Goal: Navigation & Orientation: Find specific page/section

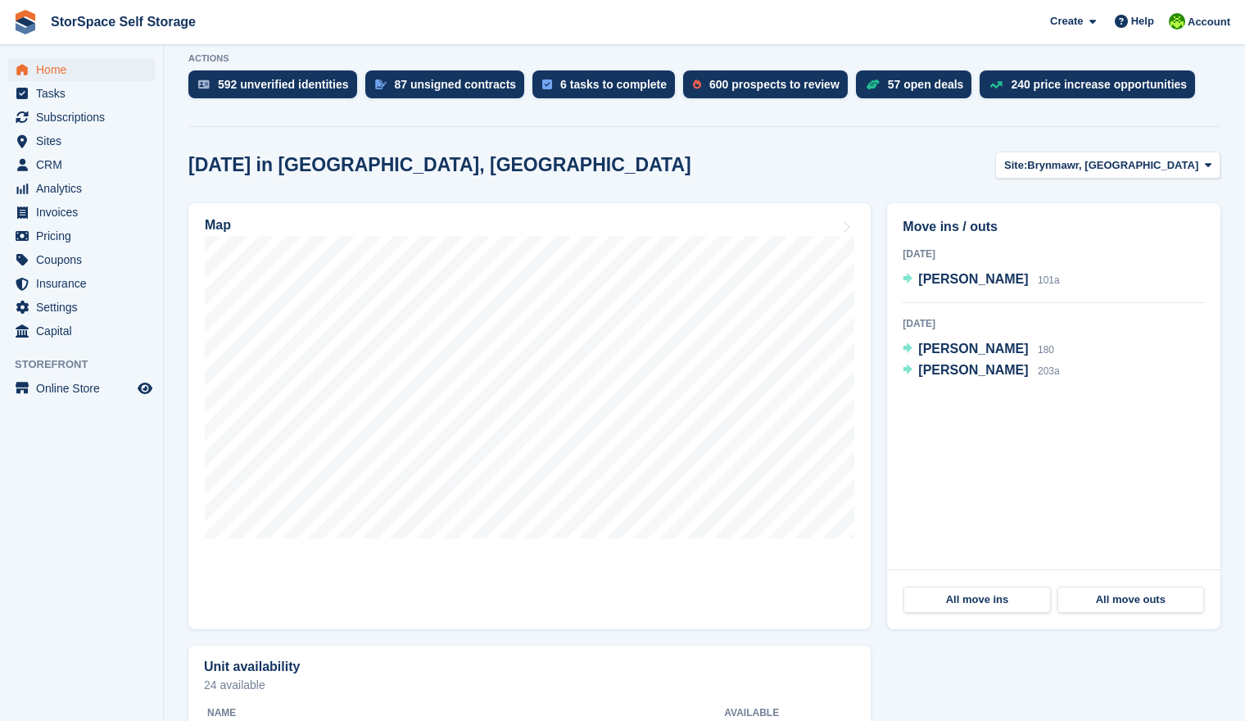
scroll to position [282, 0]
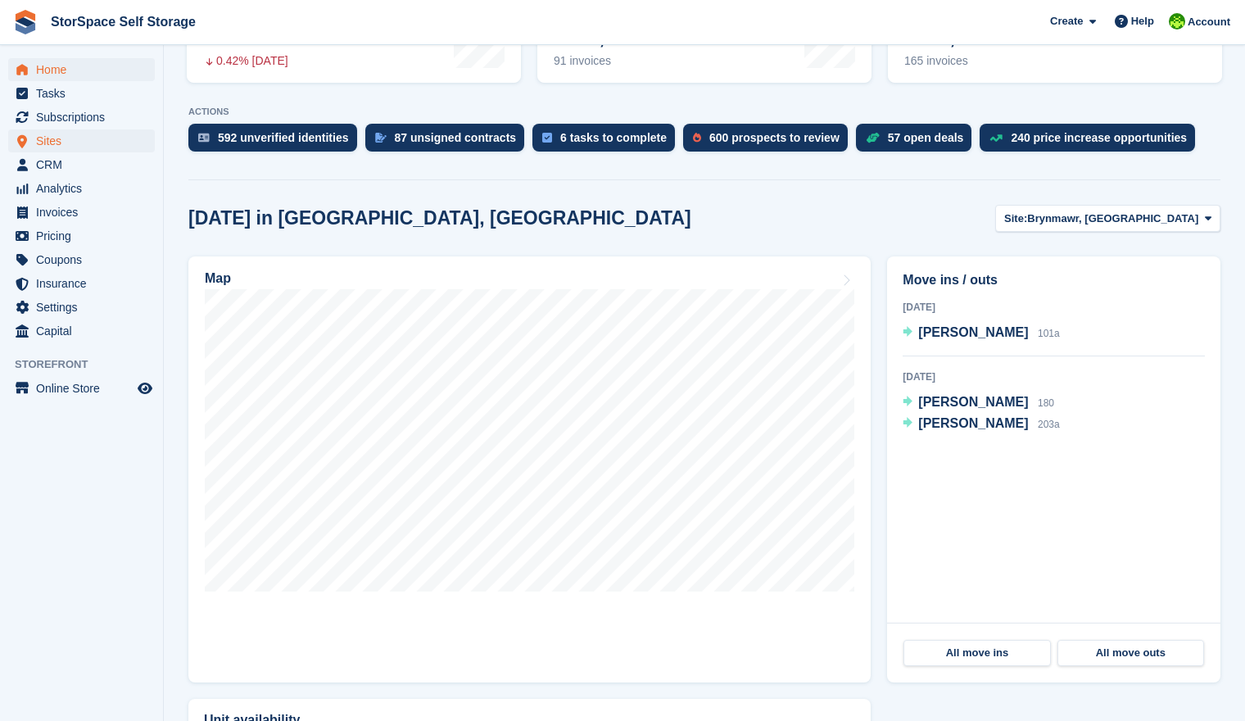
click at [61, 150] on span "Sites" at bounding box center [85, 140] width 98 height 23
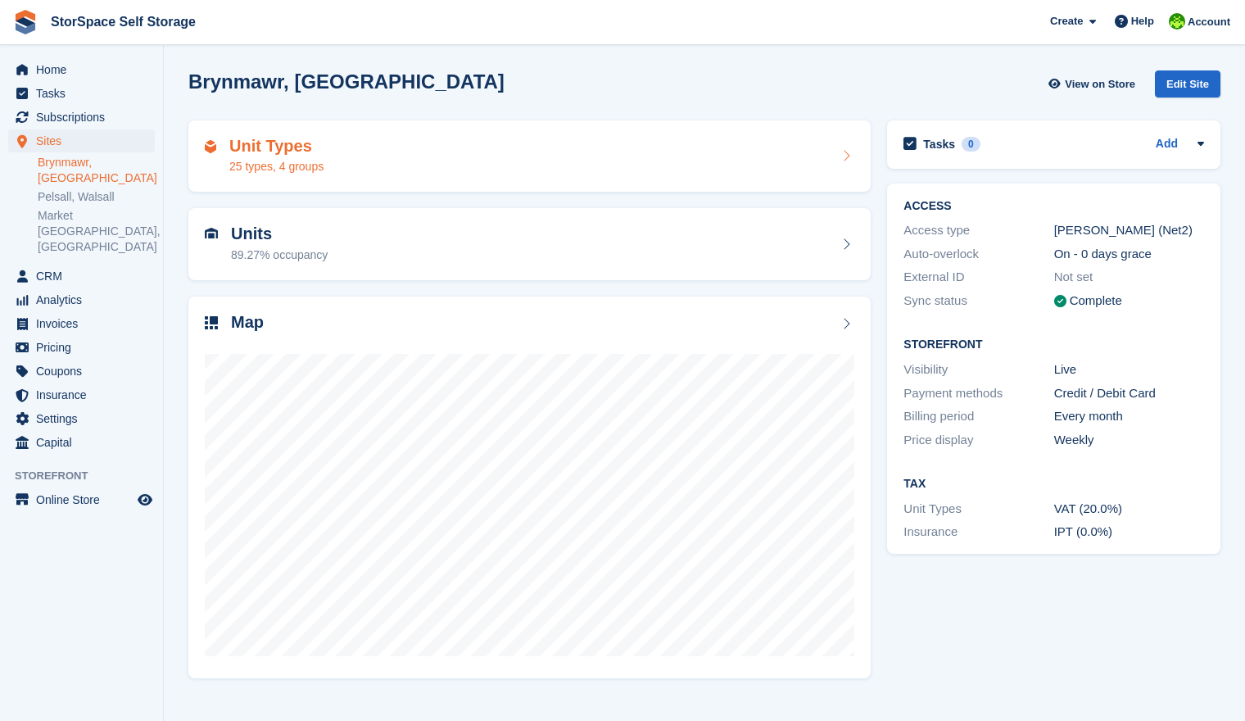
click at [383, 146] on div "Unit Types 25 types, 4 groups" at bounding box center [530, 156] width 650 height 39
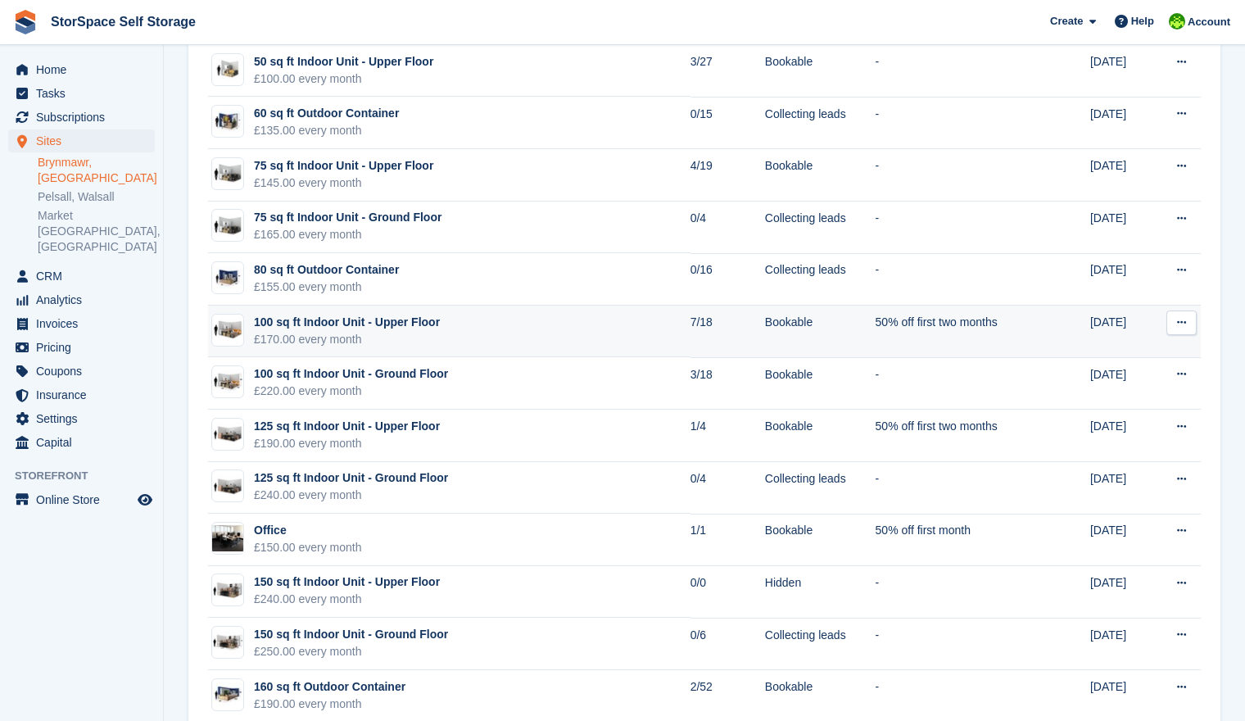
scroll to position [418, 0]
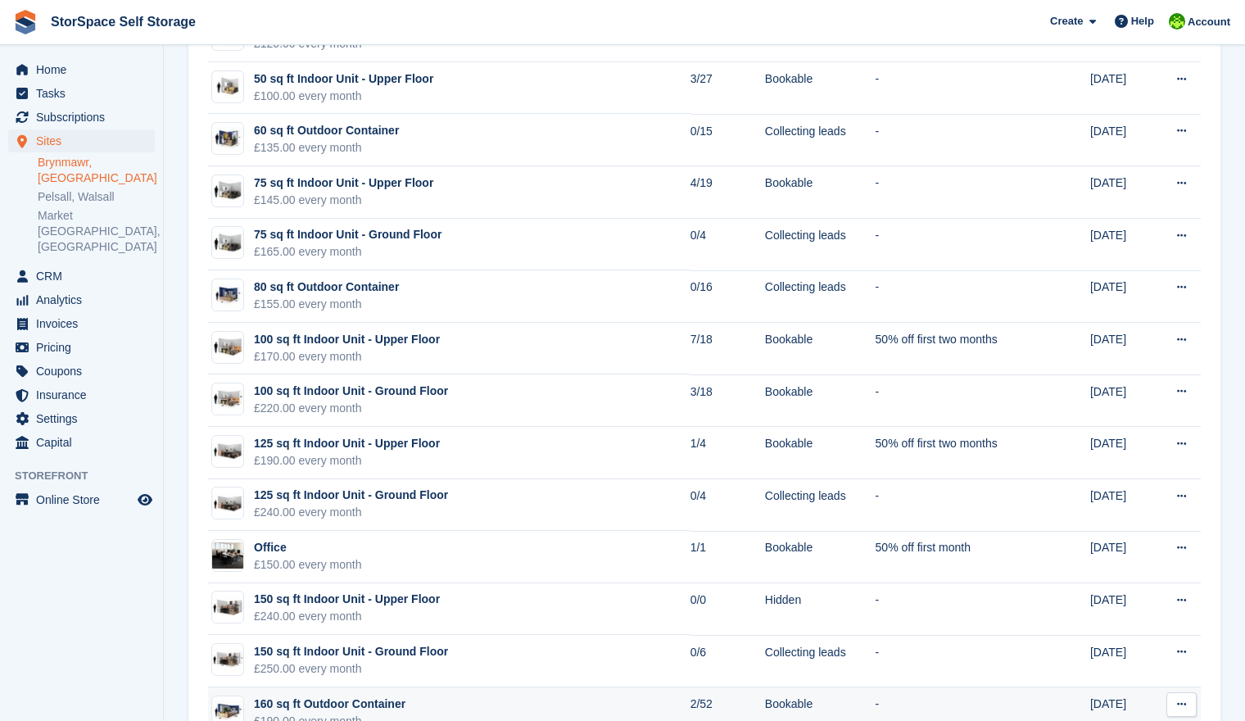
click at [618, 700] on td "160 sq ft Outdoor Container £190.00 every month" at bounding box center [449, 713] width 483 height 52
